Goal: Task Accomplishment & Management: Use online tool/utility

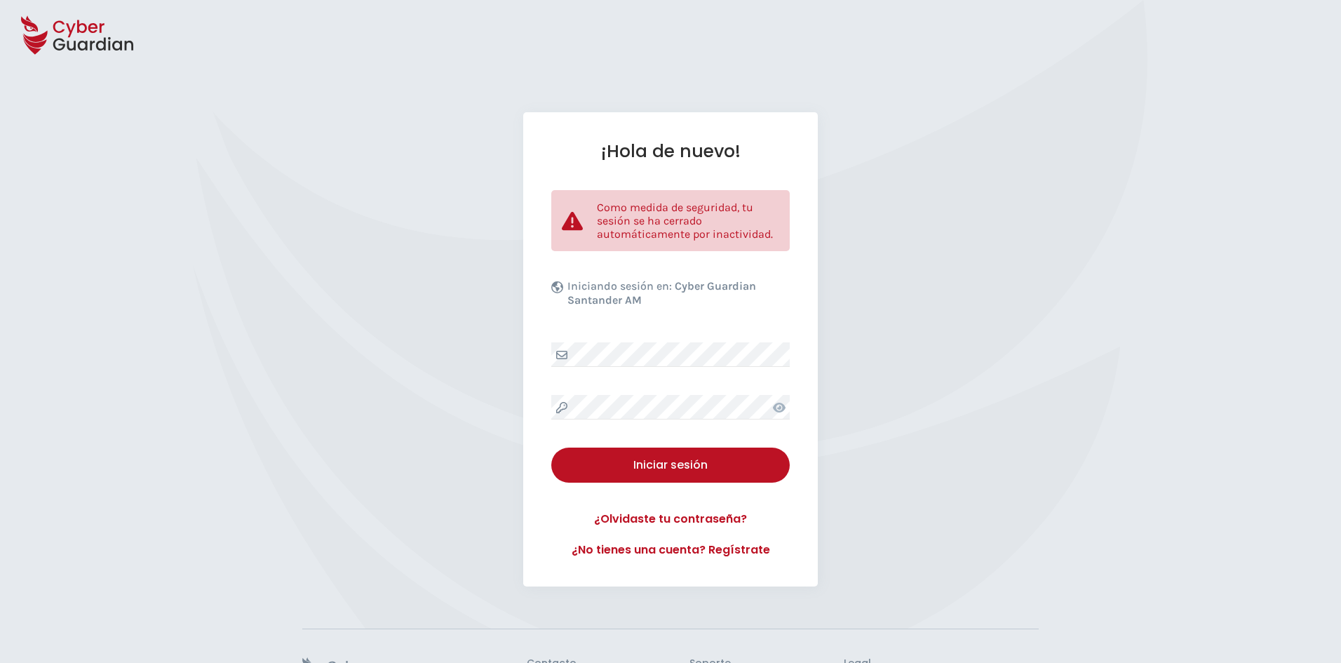
click at [483, 318] on div "¡Hola de nuevo! Como medida de seguridad, tu sesión se ha cerrado automáticamen…" at bounding box center [670, 349] width 294 height 474
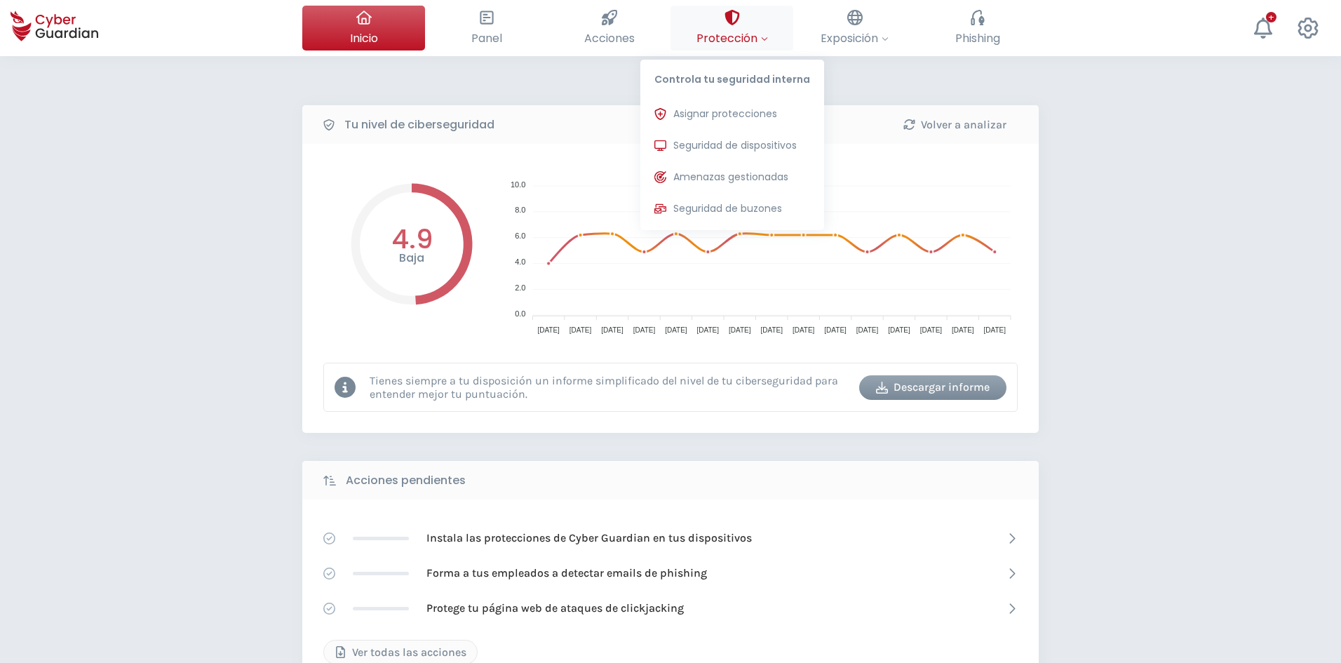
click at [483, 12] on button "Protección Controla tu seguridad interna Asignar protecciones Asigna las licenc…" at bounding box center [731, 28] width 123 height 45
click at [483, 105] on button "Asignar protecciones Asigna las licencias de protección para poder instalarlas …" at bounding box center [732, 114] width 184 height 28
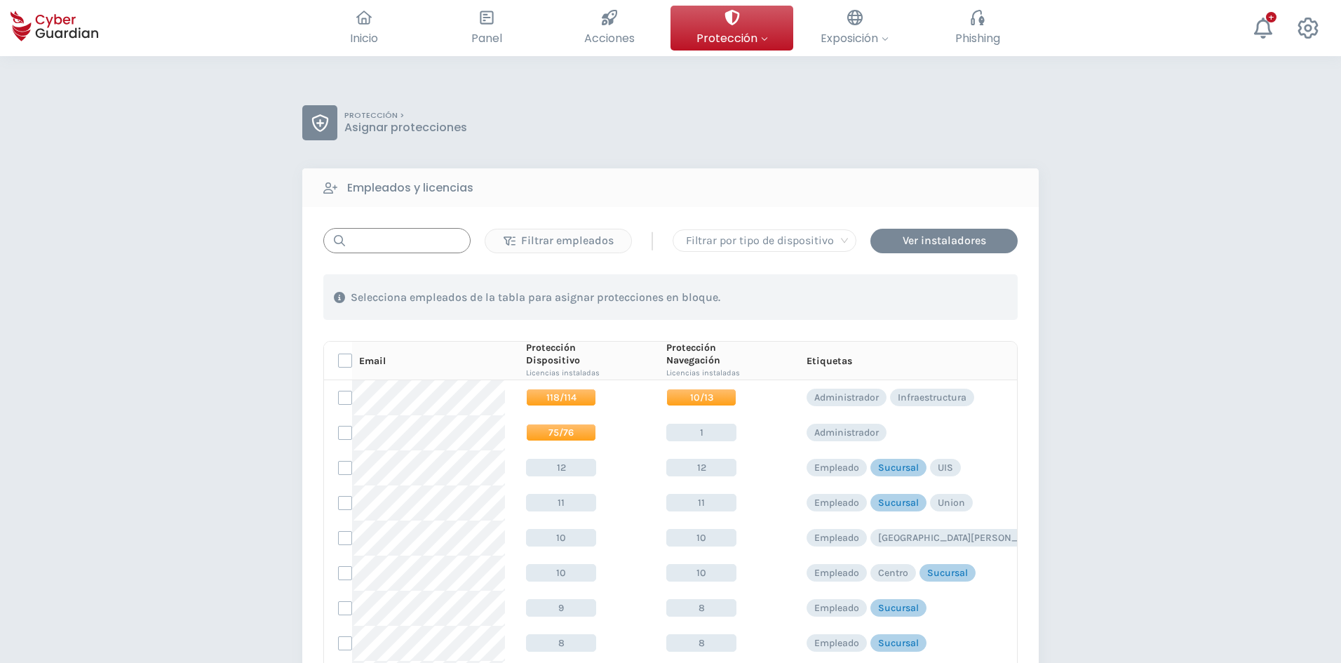
click at [399, 243] on input "text" at bounding box center [396, 240] width 147 height 25
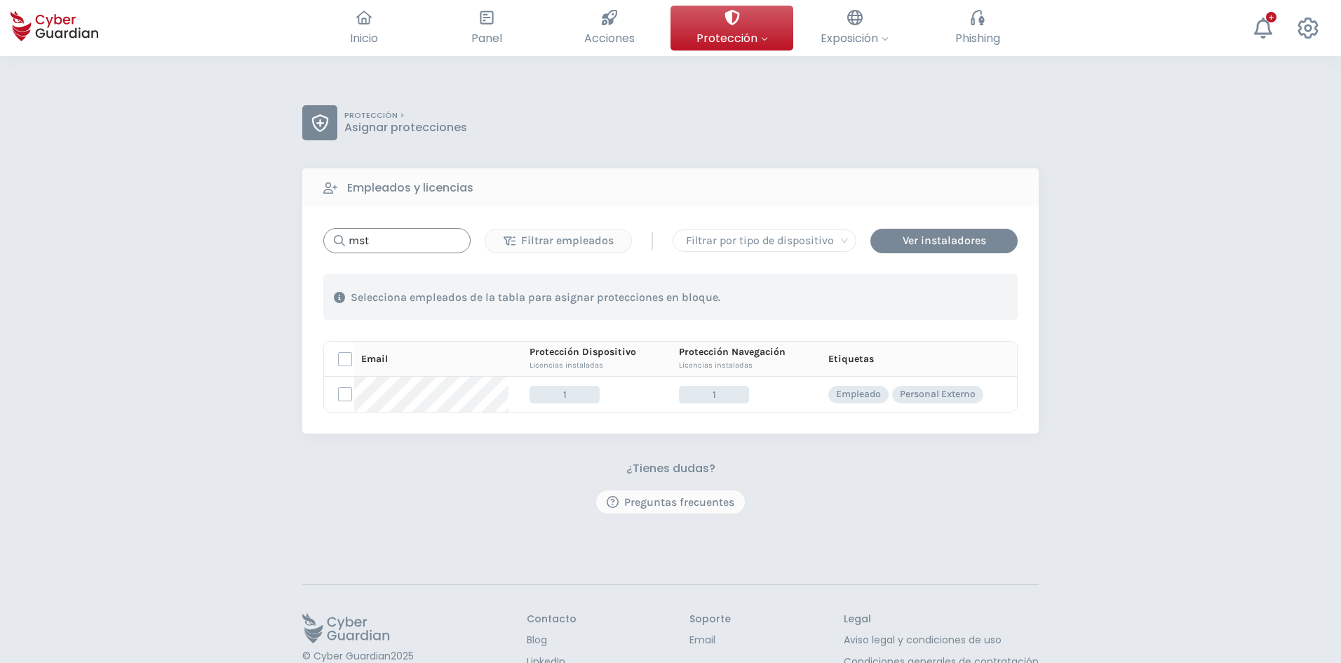
type input "mst"
